Goal: Transaction & Acquisition: Download file/media

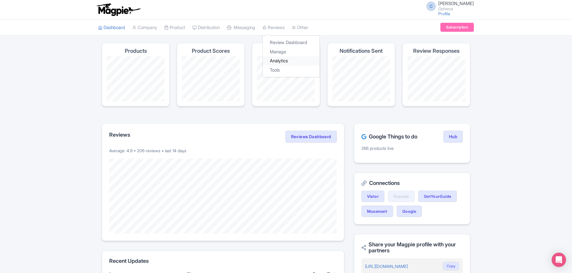
click at [286, 58] on link "Analytics" at bounding box center [291, 60] width 57 height 9
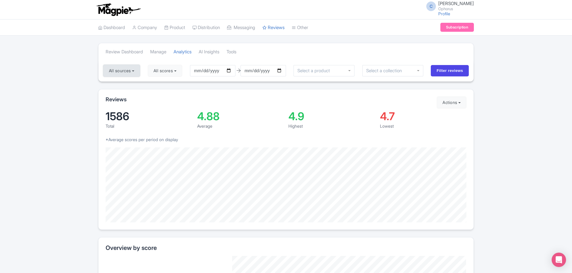
click at [123, 68] on button "All sources" at bounding box center [121, 71] width 37 height 12
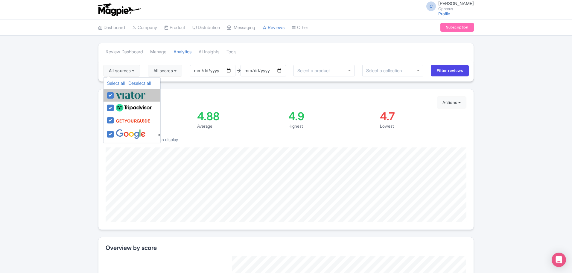
click at [114, 97] on label at bounding box center [129, 95] width 31 height 10
click at [114, 94] on input "checkbox" at bounding box center [116, 92] width 4 height 4
checkbox input "false"
click at [114, 107] on label at bounding box center [132, 108] width 37 height 10
click at [114, 106] on input "checkbox" at bounding box center [116, 105] width 4 height 4
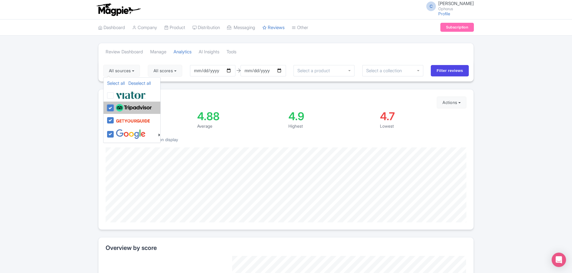
checkbox input "false"
click at [111, 115] on div at bounding box center [133, 120] width 53 height 11
click at [114, 121] on label at bounding box center [132, 120] width 36 height 11
click at [114, 119] on input "checkbox" at bounding box center [116, 117] width 4 height 4
checkbox input "false"
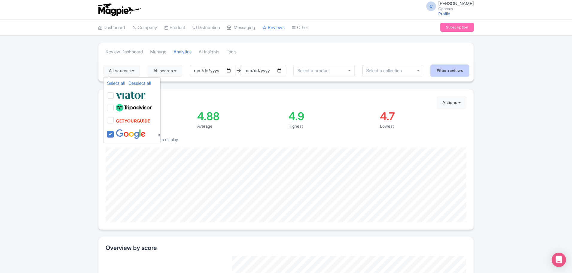
click at [458, 70] on input "Filter reviews" at bounding box center [450, 70] width 38 height 11
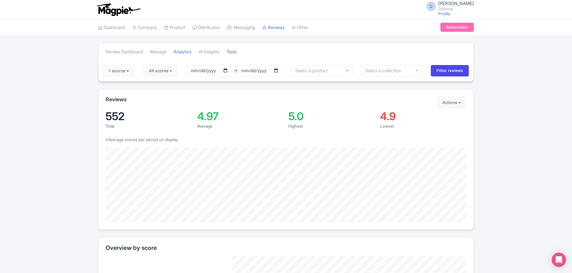
click at [234, 52] on link "Tools" at bounding box center [231, 52] width 10 height 16
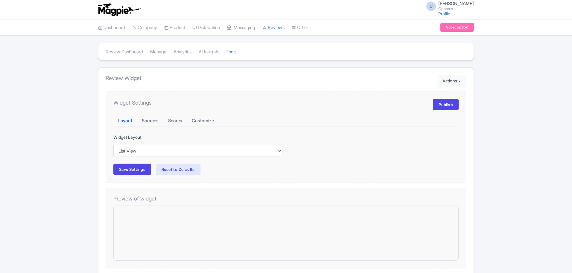
checkbox input "true"
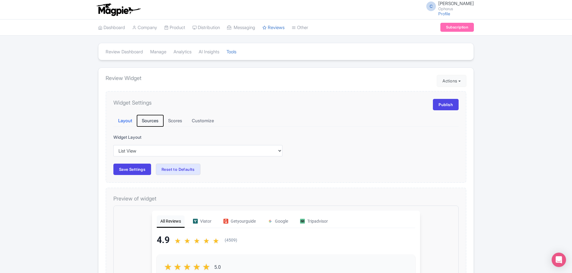
click at [150, 118] on button "Sources" at bounding box center [150, 121] width 26 height 12
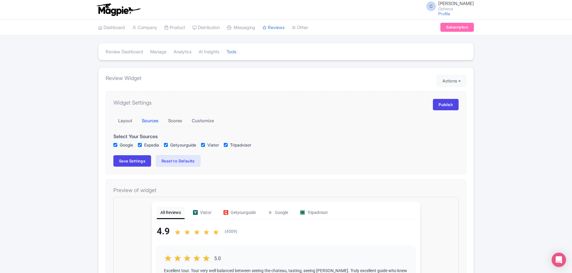
drag, startPoint x: 149, startPoint y: 145, endPoint x: 161, endPoint y: 144, distance: 11.7
click at [150, 145] on label "Expedia" at bounding box center [151, 144] width 15 height 6
click at [142, 145] on input "Expedia" at bounding box center [140, 145] width 4 height 4
checkbox input "false"
click at [180, 144] on label "Getyourguide" at bounding box center [183, 144] width 26 height 6
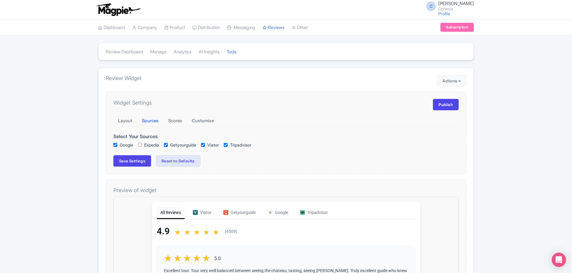
click at [168, 144] on input "Getyourguide" at bounding box center [166, 145] width 4 height 4
checkbox input "false"
checkbox input "true"
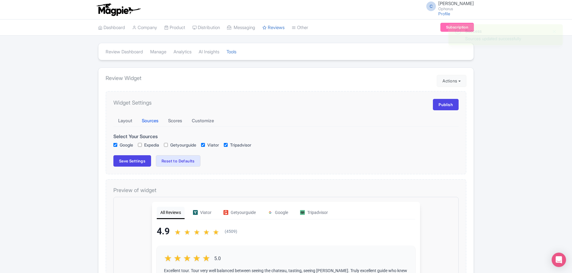
checkbox input "true"
click at [215, 144] on label "Viator" at bounding box center [213, 144] width 12 height 6
click at [205, 144] on input "Viator" at bounding box center [203, 145] width 4 height 4
checkbox input "false"
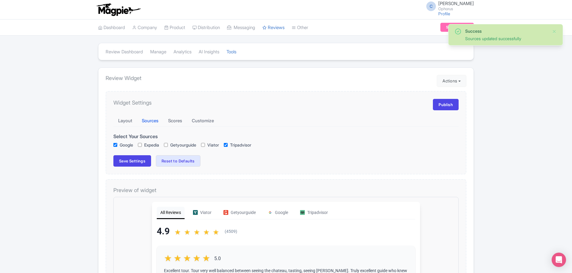
checkbox input "true"
checkbox input "false"
checkbox input "true"
click at [243, 144] on label "Tripadvisor" at bounding box center [240, 144] width 21 height 6
click at [228, 144] on input "Tripadvisor" at bounding box center [226, 145] width 4 height 4
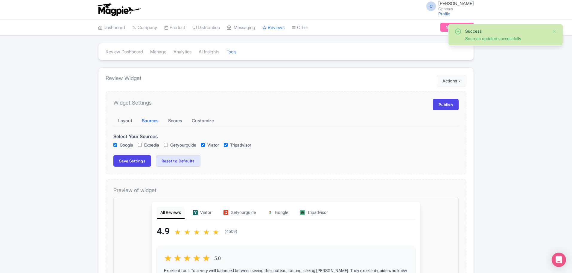
checkbox input "false"
checkbox input "true"
checkbox input "false"
checkbox input "true"
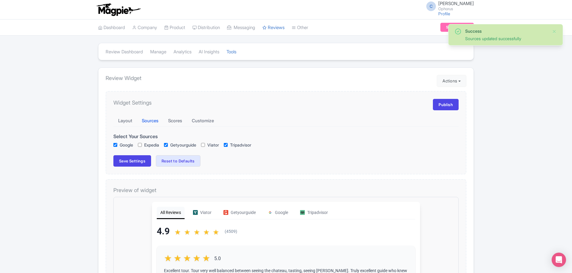
checkbox input "true"
checkbox input "false"
checkbox input "true"
checkbox input "false"
click at [231, 144] on div "Tripadvisor" at bounding box center [238, 144] width 28 height 6
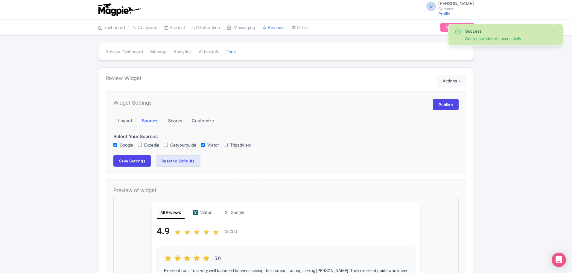
click at [213, 144] on label "Viator" at bounding box center [213, 144] width 12 height 6
click at [205, 144] on input "Viator" at bounding box center [203, 145] width 4 height 4
checkbox input "false"
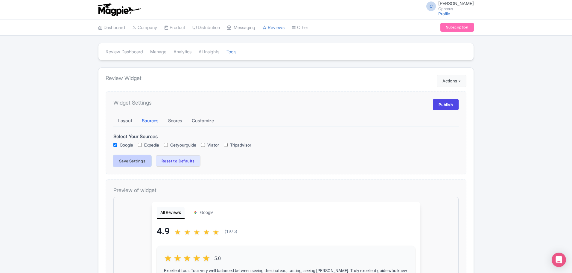
click at [131, 159] on button "Save Settings" at bounding box center [132, 160] width 38 height 11
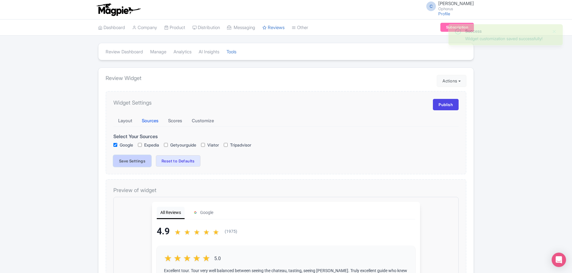
checkbox input "true"
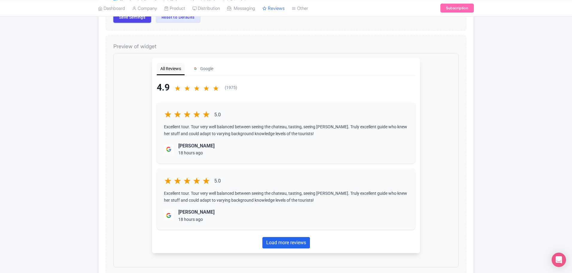
scroll to position [60, 0]
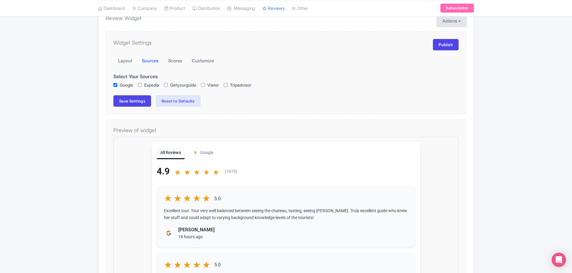
click at [450, 22] on button "Actions" at bounding box center [452, 21] width 30 height 12
click at [451, 46] on link "Download Reviews" at bounding box center [472, 46] width 70 height 9
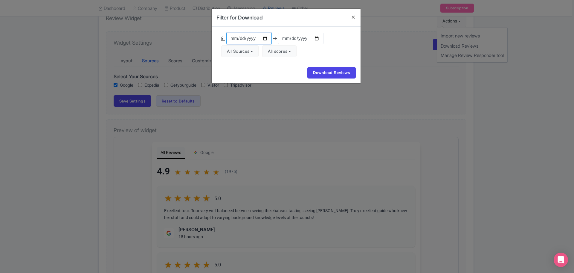
click at [253, 35] on input "2025-05-20" at bounding box center [248, 38] width 45 height 11
click at [264, 38] on input "2025-05-20" at bounding box center [248, 38] width 45 height 11
type input "2025-04-01"
click at [249, 51] on button "All Sources" at bounding box center [239, 51] width 37 height 12
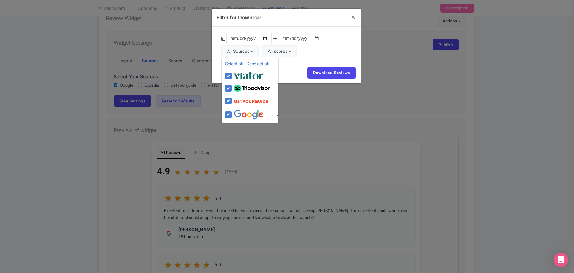
click at [241, 74] on img at bounding box center [249, 76] width 30 height 10
click at [236, 74] on input "checkbox" at bounding box center [234, 73] width 4 height 4
checkbox input "false"
click at [232, 87] on label at bounding box center [250, 88] width 37 height 10
click at [232, 87] on input "checkbox" at bounding box center [234, 85] width 4 height 4
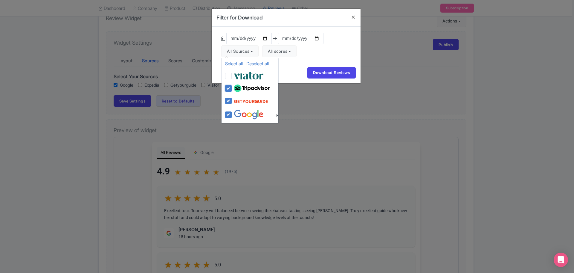
checkbox input "false"
click at [232, 101] on label at bounding box center [250, 100] width 36 height 11
click at [232, 99] on input "checkbox" at bounding box center [234, 97] width 4 height 4
checkbox input "false"
click at [287, 71] on div "Download Reviews" at bounding box center [286, 72] width 149 height 21
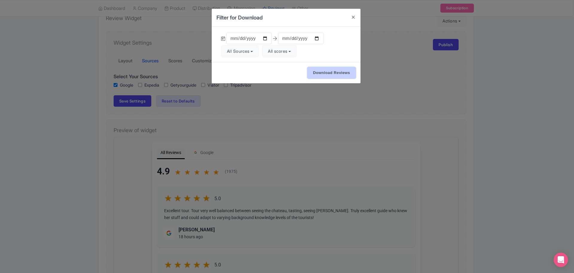
click at [318, 71] on input "Download Reviews" at bounding box center [332, 72] width 48 height 11
